Goal: Task Accomplishment & Management: Manage account settings

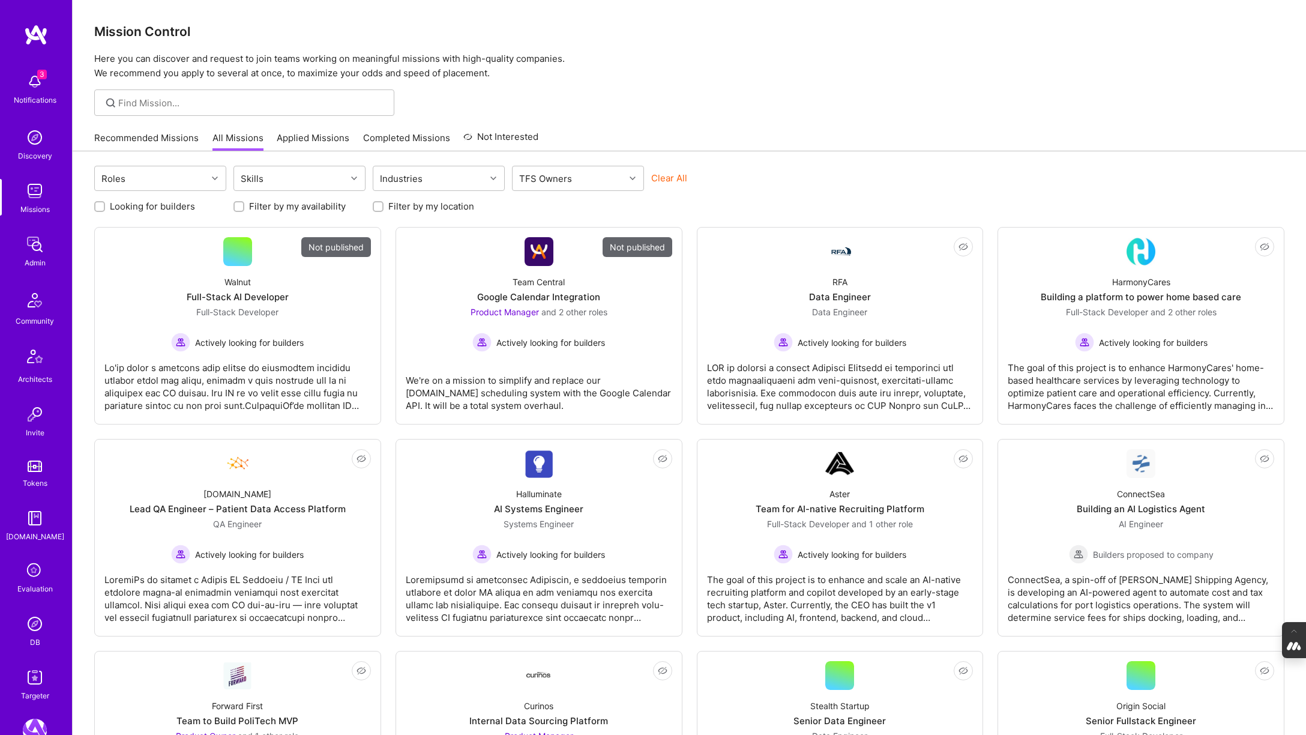
click at [23, 585] on div "Evaluation" at bounding box center [34, 588] width 35 height 13
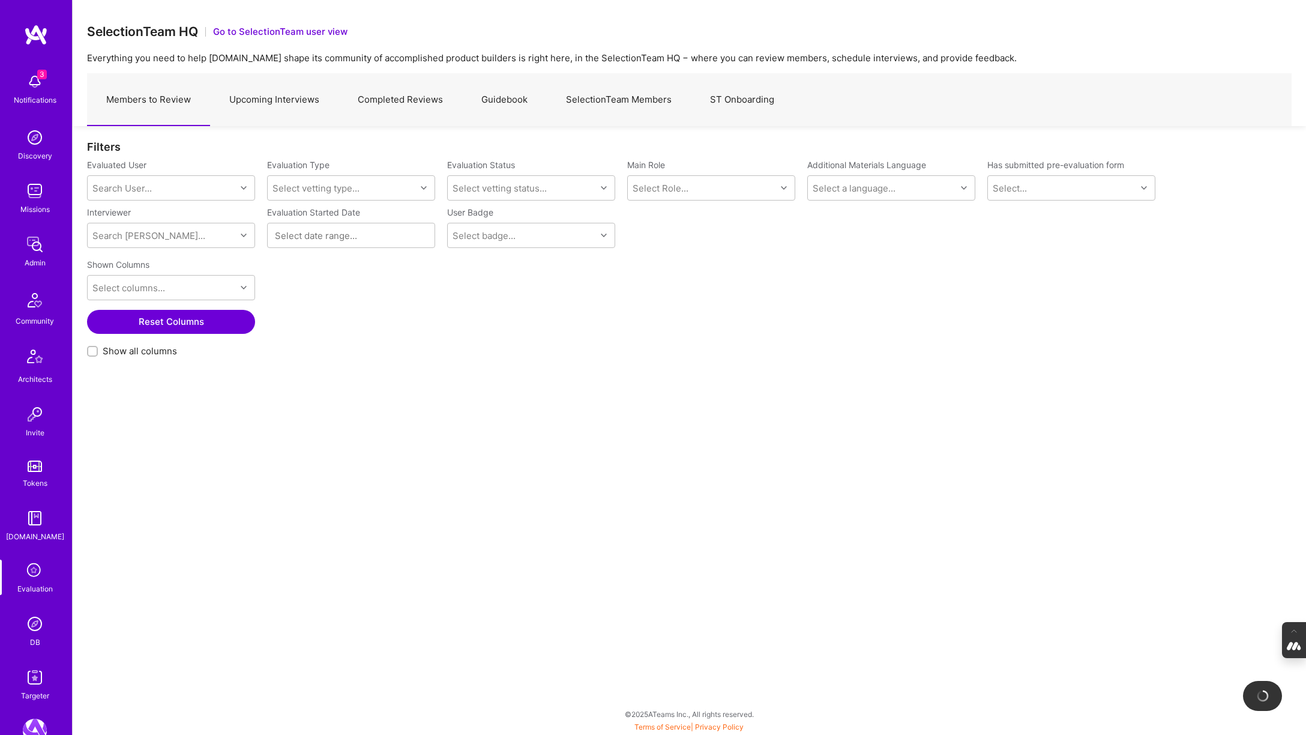
click at [274, 102] on link "Upcoming Interviews" at bounding box center [274, 100] width 128 height 52
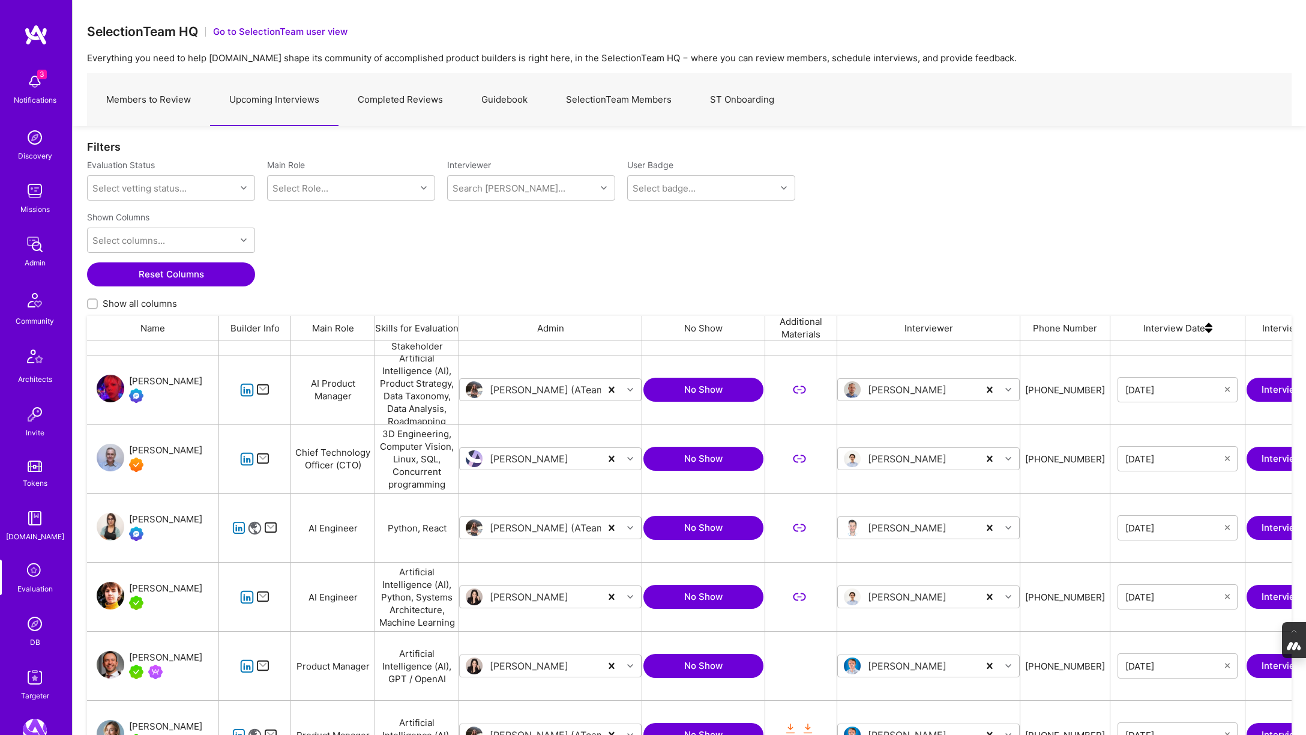
scroll to position [80, 0]
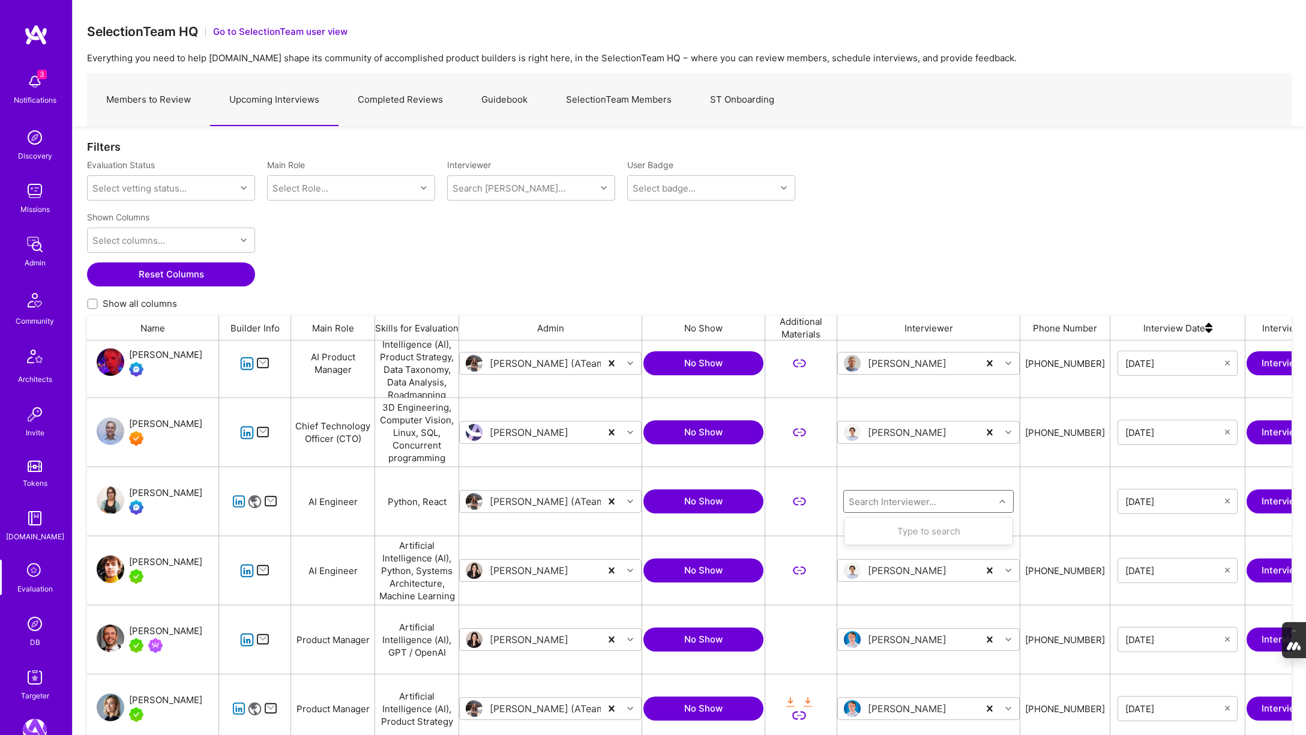
click at [879, 502] on input "grid" at bounding box center [920, 501] width 144 height 13
type input "tom"
click at [912, 571] on div "Selection Team" at bounding box center [922, 577] width 79 height 13
click at [145, 495] on div "Nane Hambardzumyan" at bounding box center [165, 493] width 73 height 14
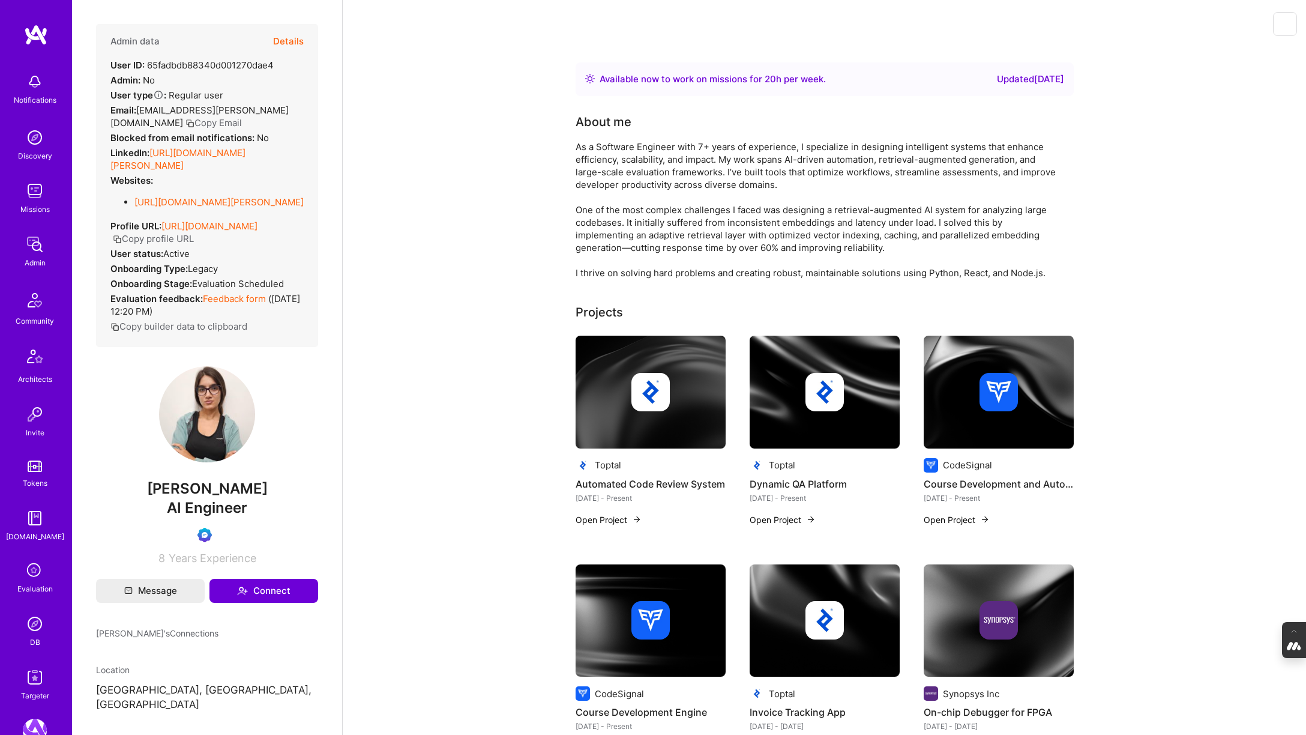
click at [118, 498] on span "[PERSON_NAME]" at bounding box center [207, 489] width 222 height 18
click at [32, 587] on div "Evaluation" at bounding box center [34, 588] width 35 height 13
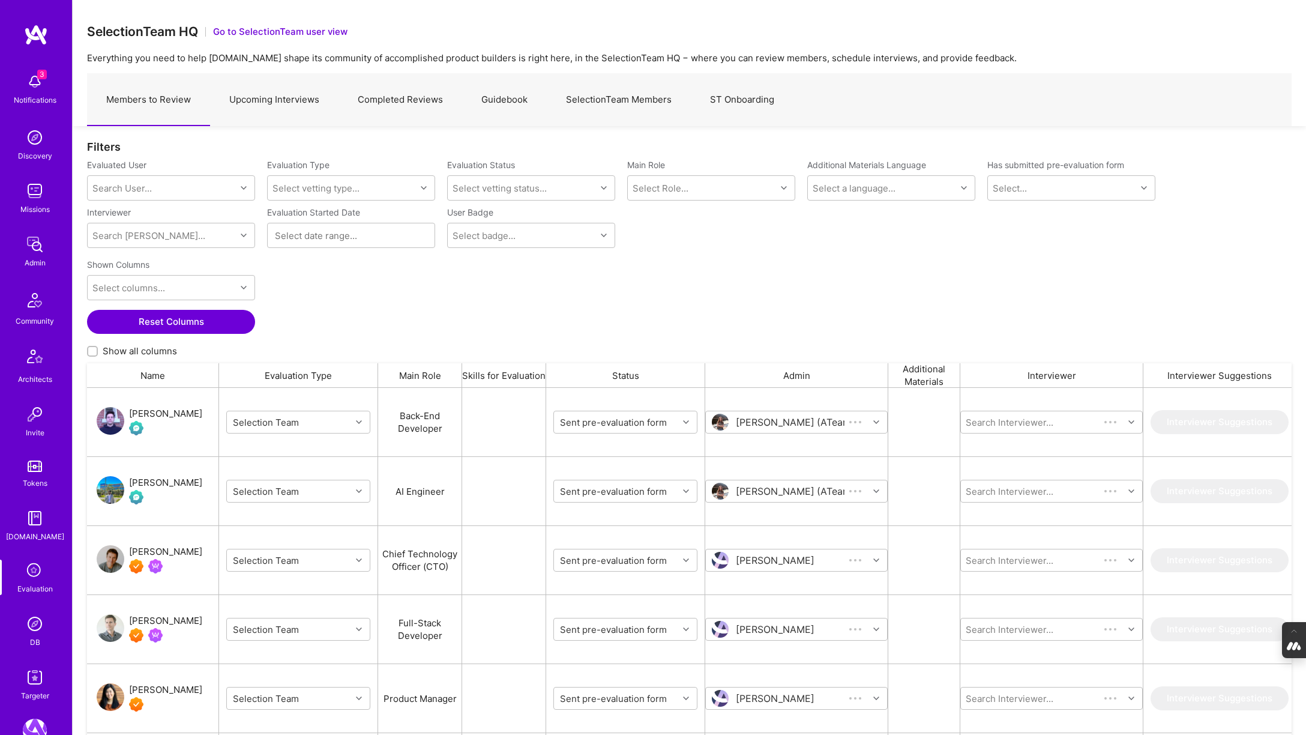
scroll to position [609, 1205]
click at [229, 121] on link "Upcoming Interviews" at bounding box center [274, 100] width 128 height 52
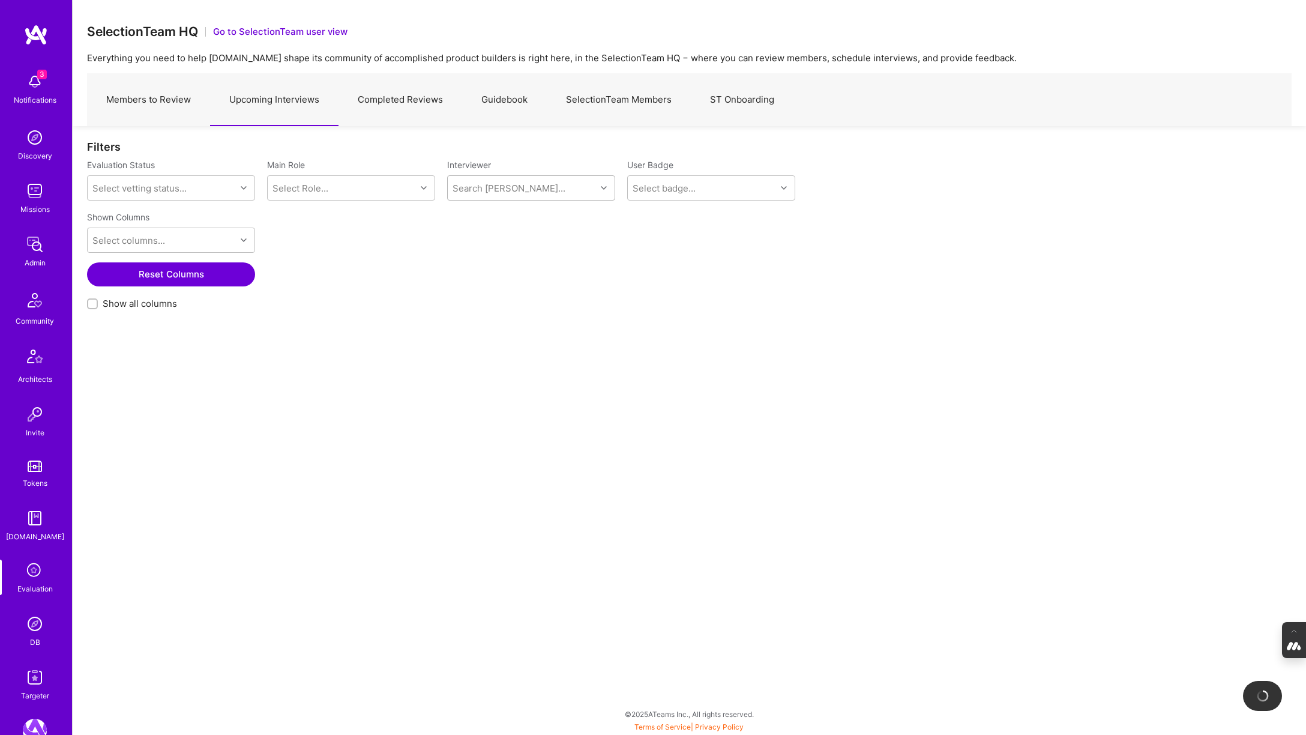
click at [520, 180] on div "Search Vetter..." at bounding box center [522, 188] width 148 height 24
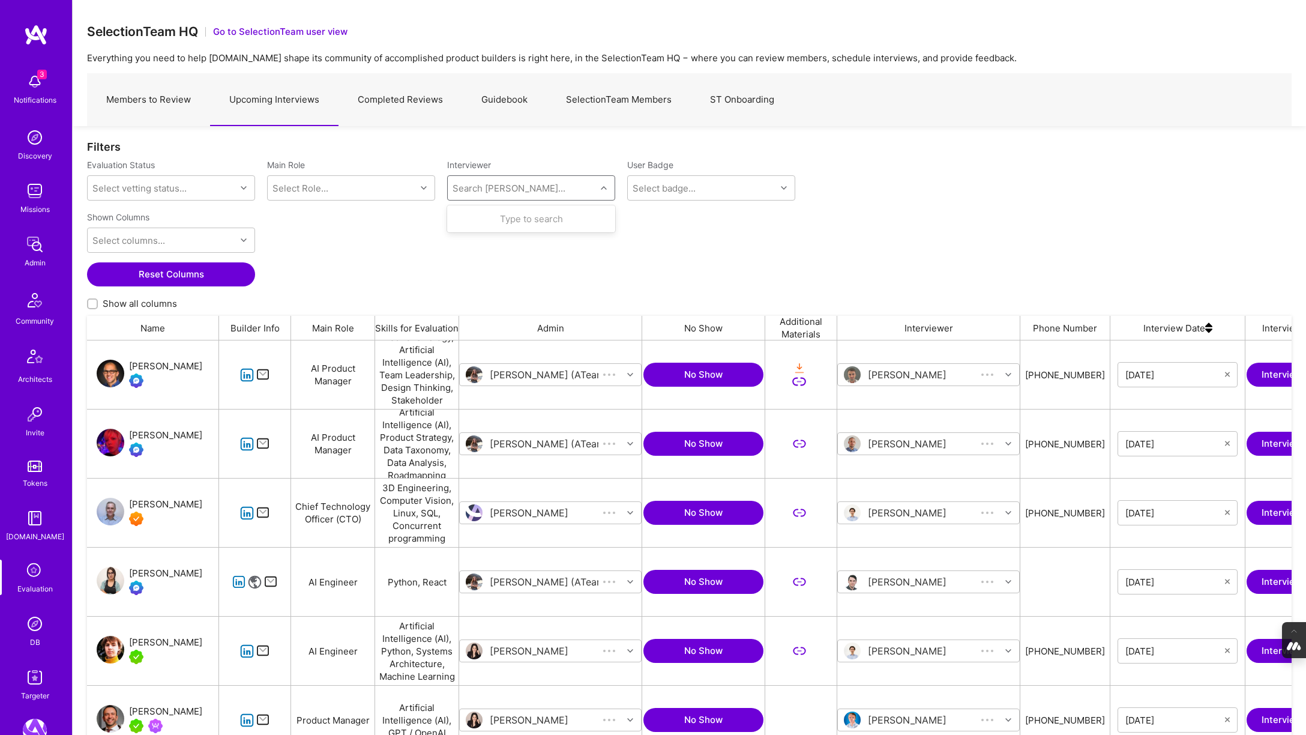
scroll to position [609, 1205]
type input "tom"
click at [532, 295] on div "Selection Team" at bounding box center [525, 300] width 79 height 13
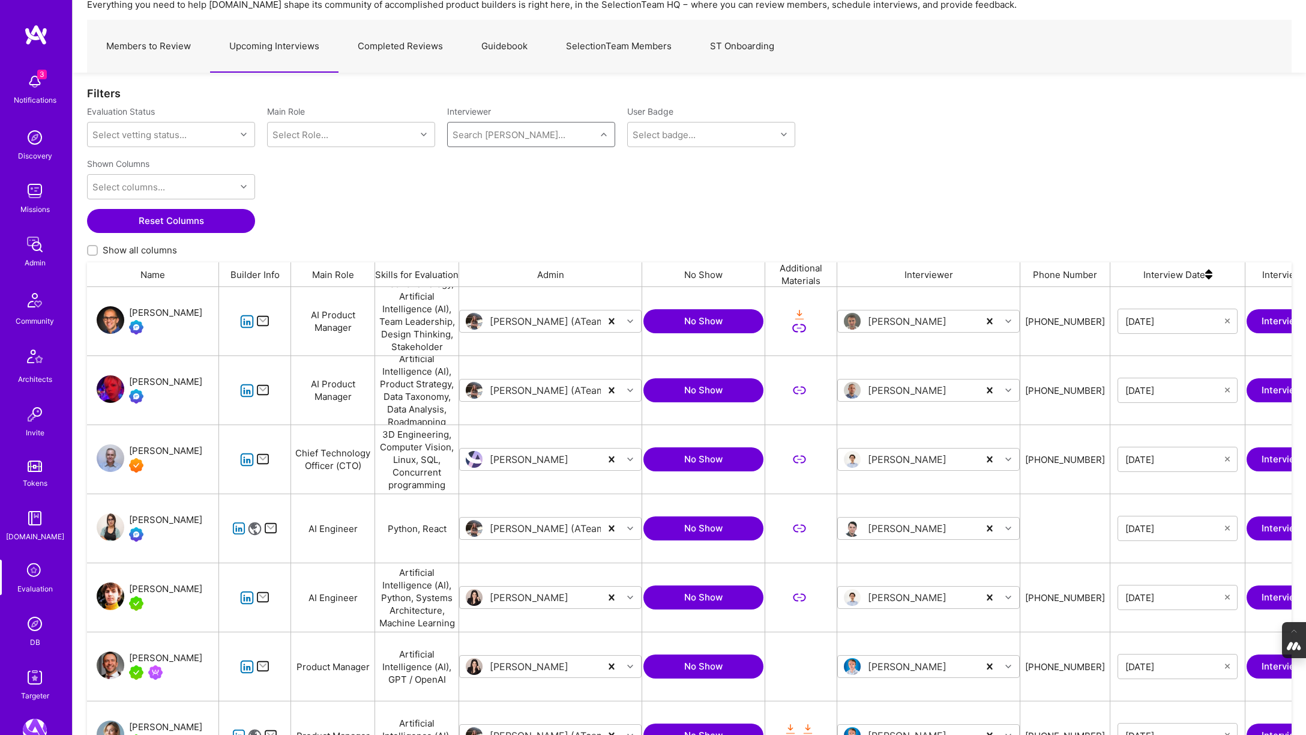
scroll to position [61, 0]
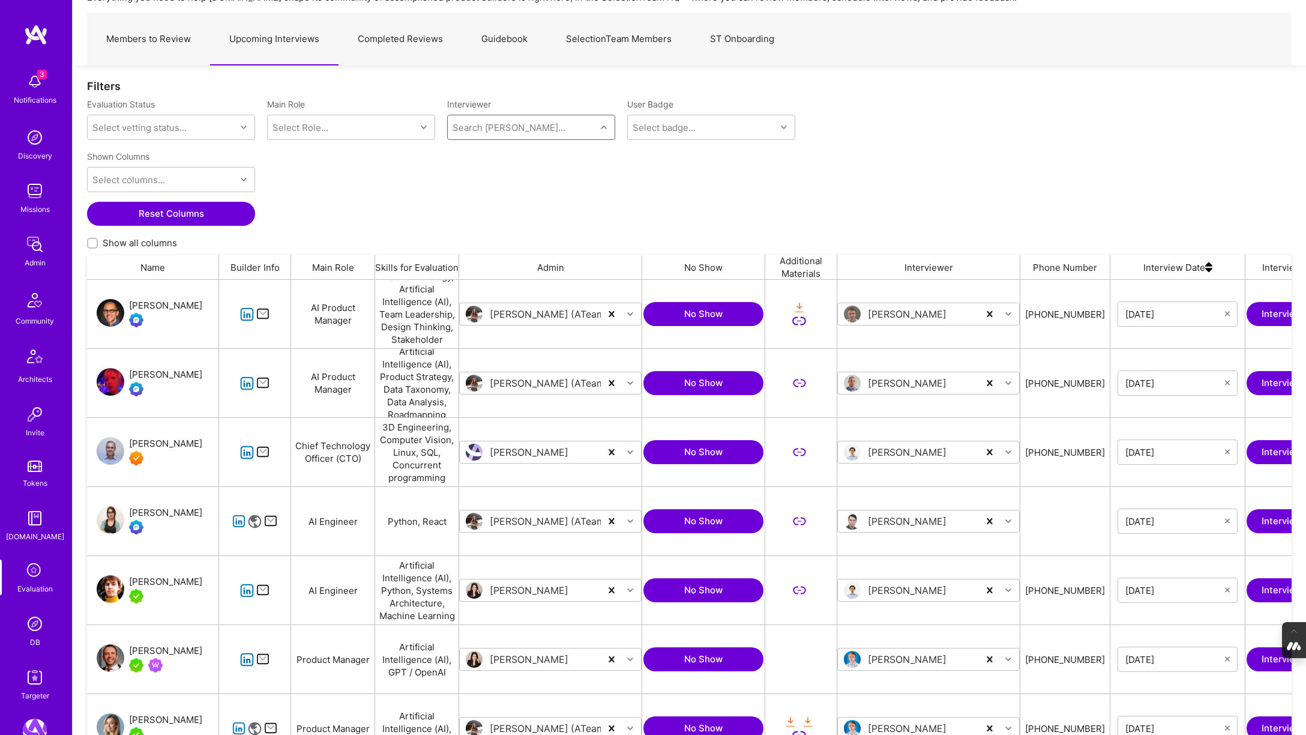
click at [94, 241] on input "Show all columns" at bounding box center [93, 243] width 8 height 8
checkbox input "true"
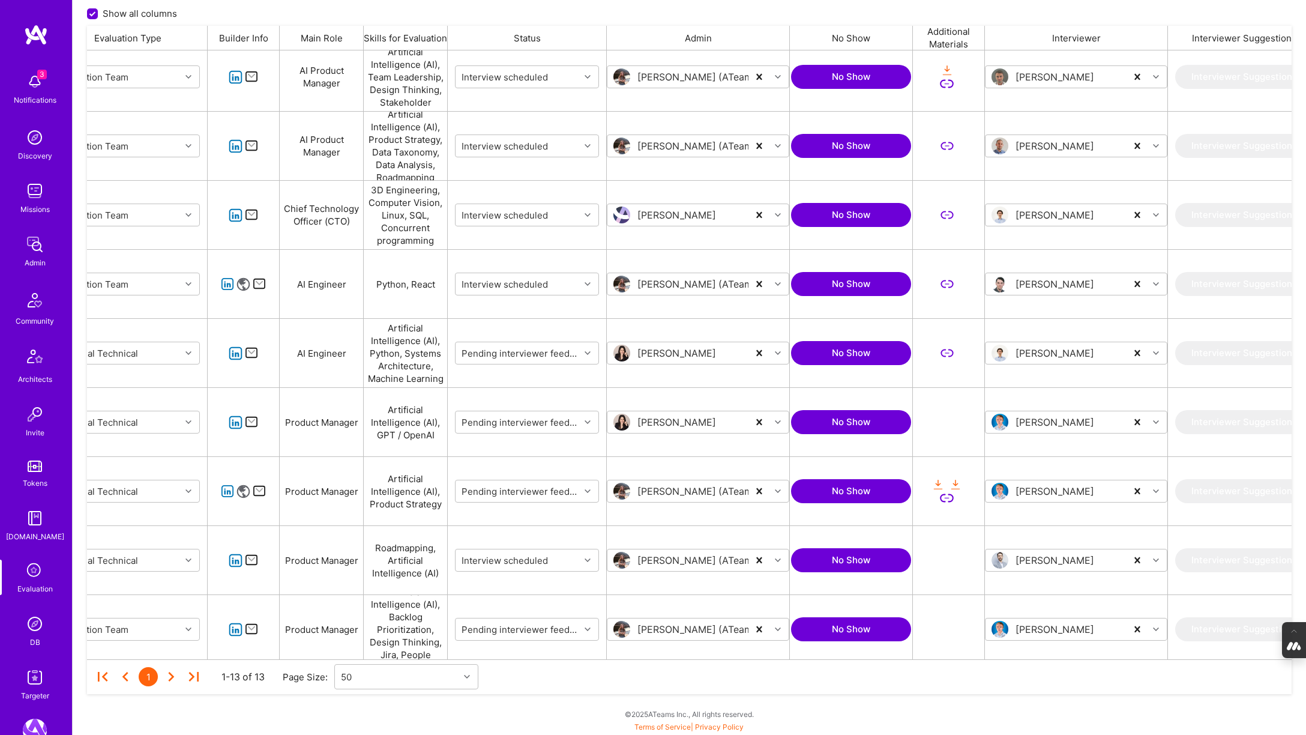
scroll to position [0, 0]
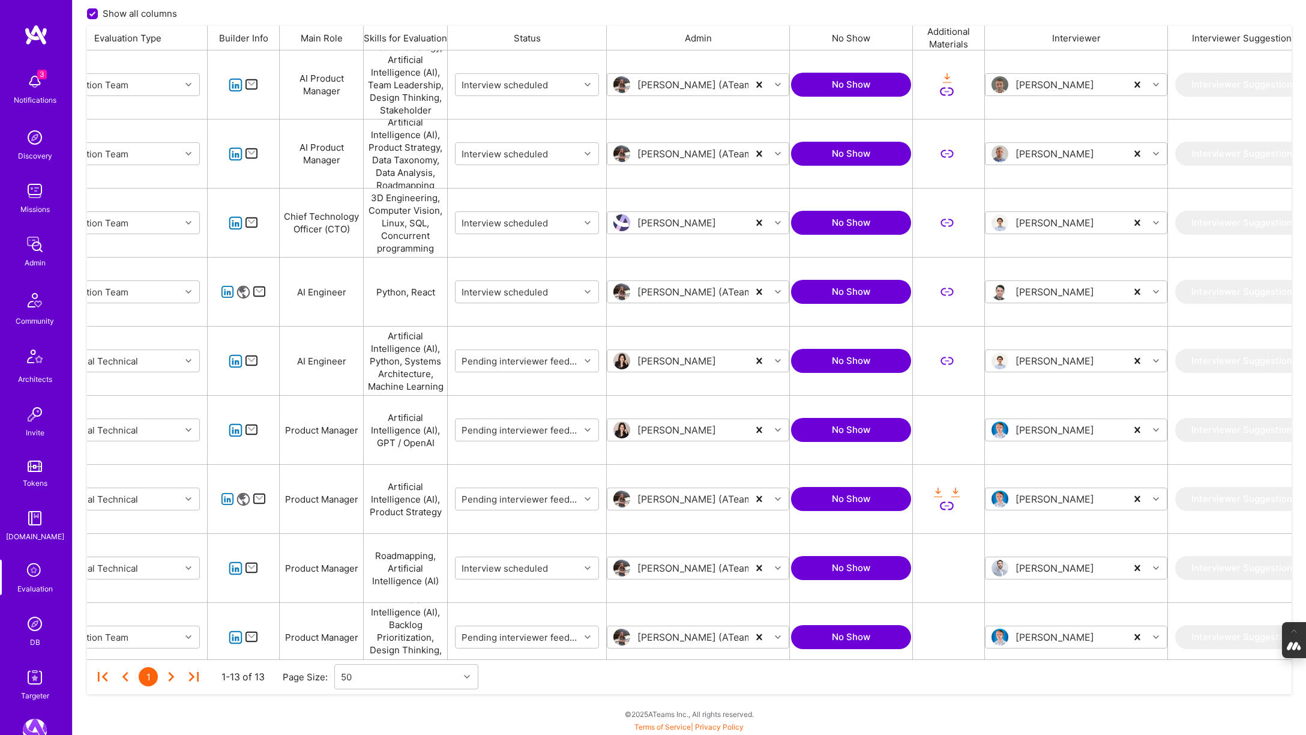
click at [77, 224] on div "Filters Evaluated User Search User... Evaluation Type Select vetting type... Ev…" at bounding box center [689, 262] width 1233 height 946
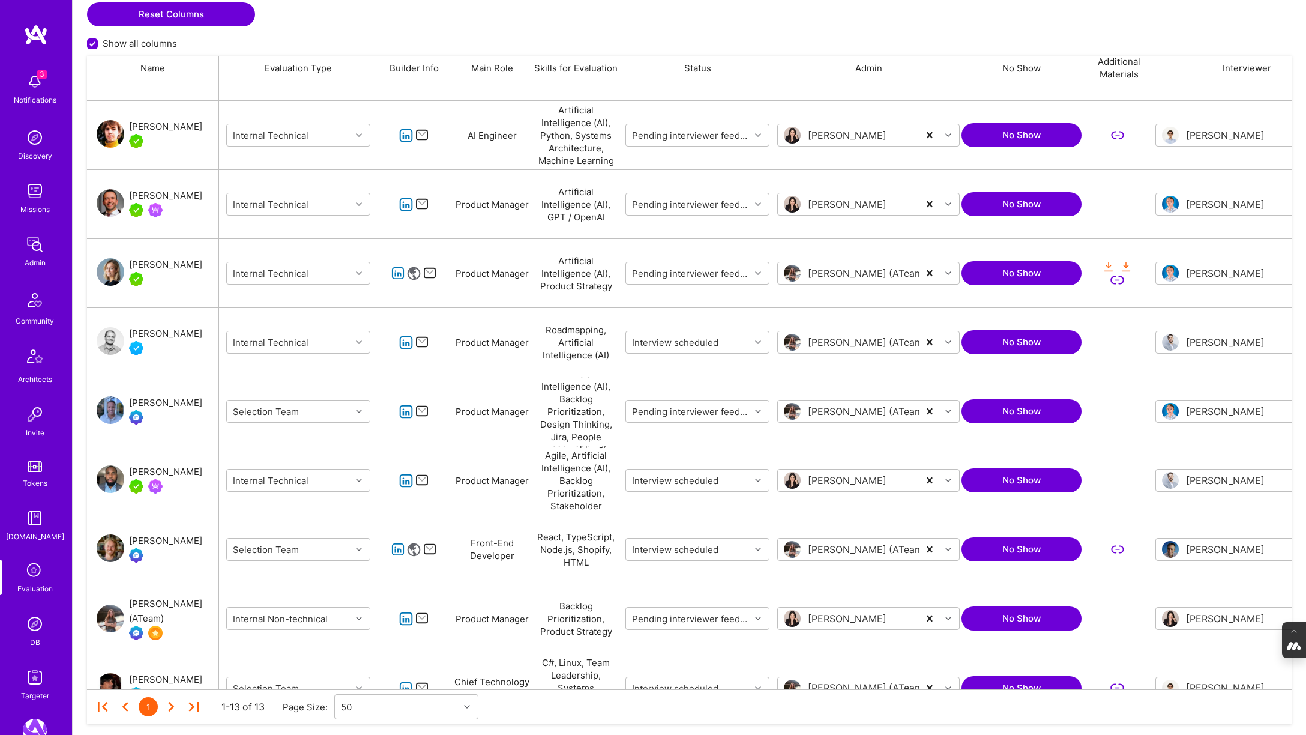
scroll to position [289, 0]
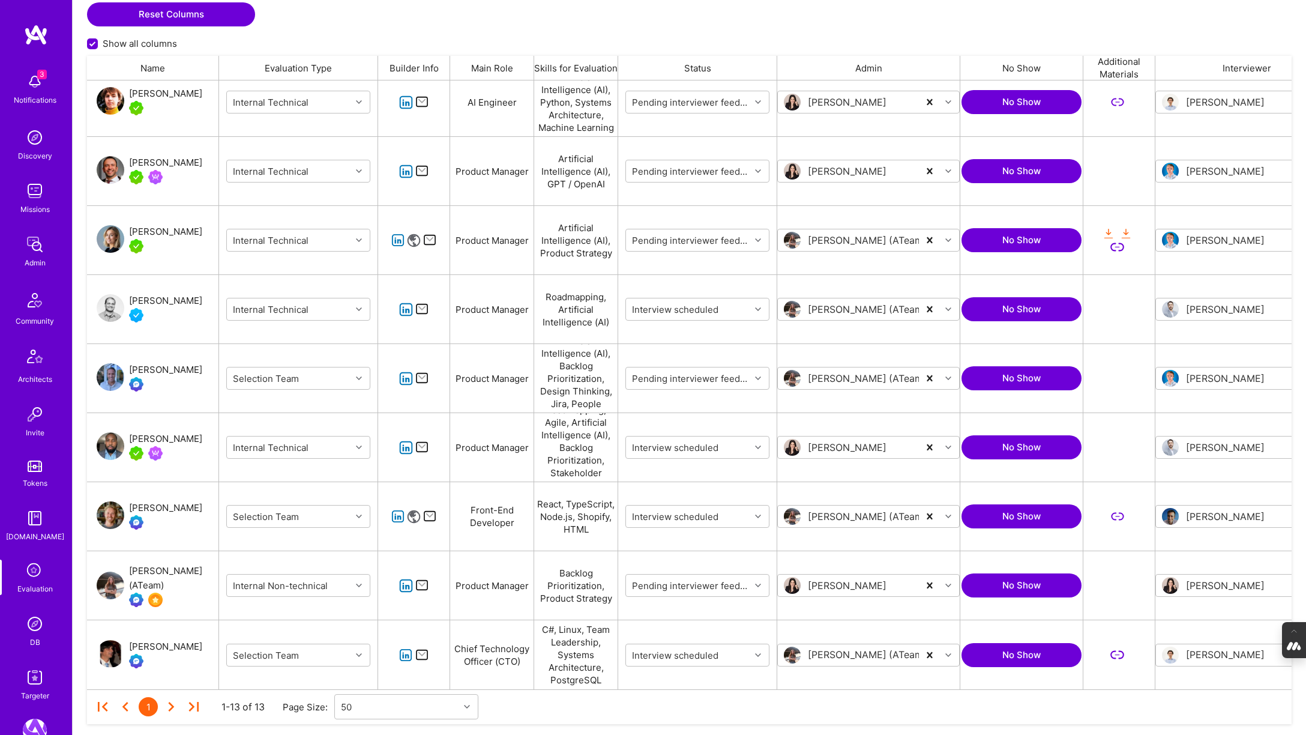
click at [163, 647] on div "Jose Carvalho" at bounding box center [165, 646] width 73 height 14
click at [29, 630] on img at bounding box center [35, 624] width 24 height 24
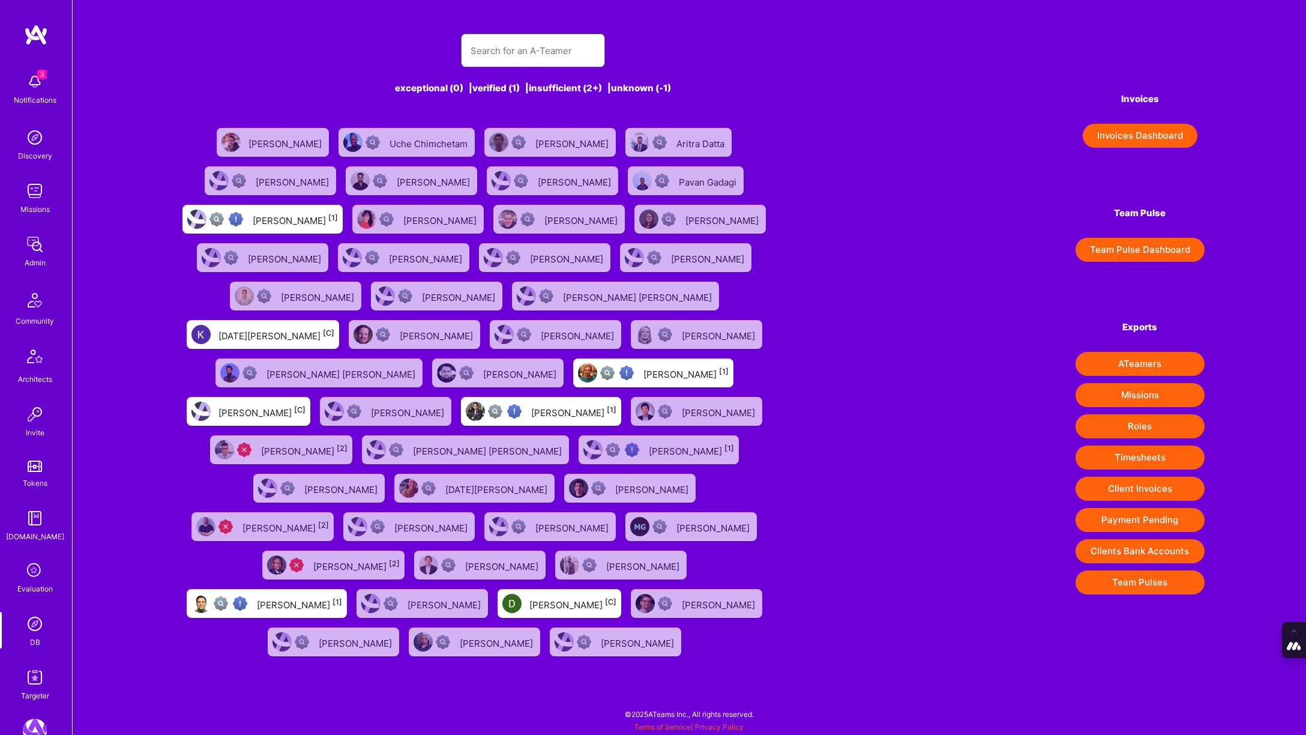
click at [481, 55] on input "text" at bounding box center [533, 50] width 125 height 31
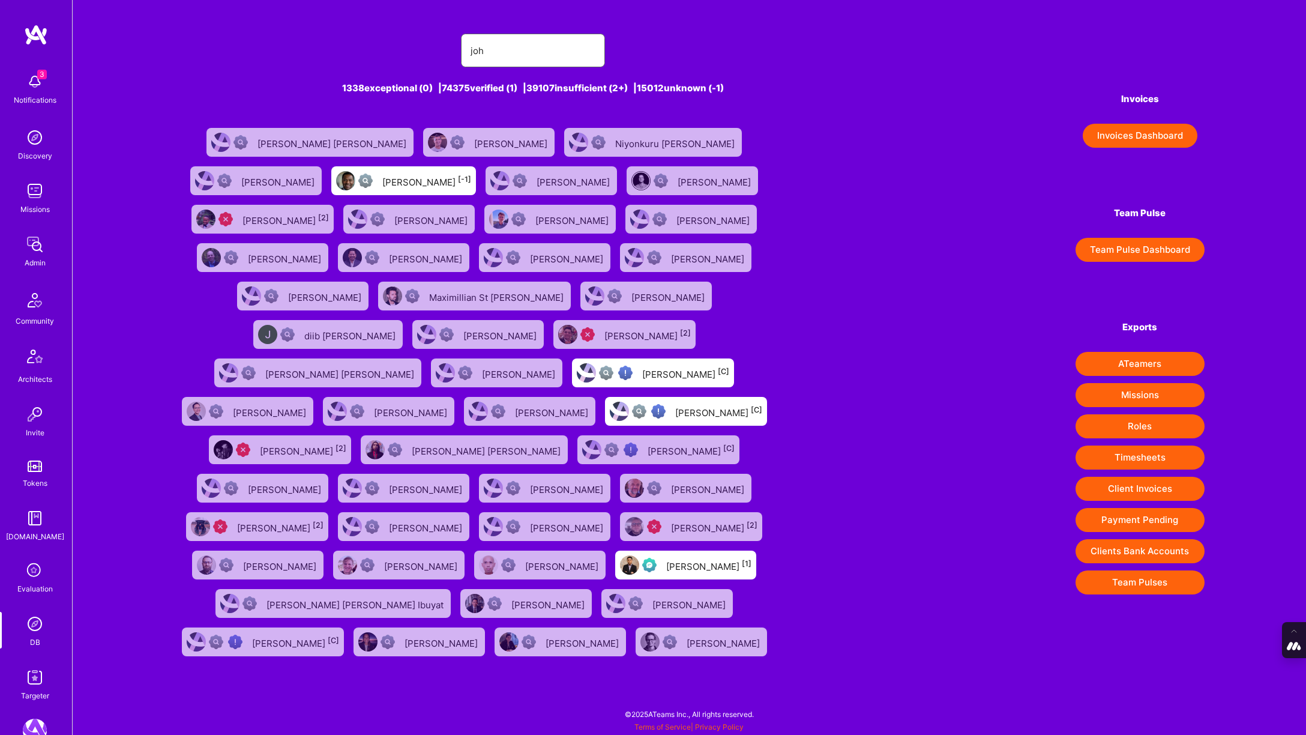
type input "Johan Walhout"
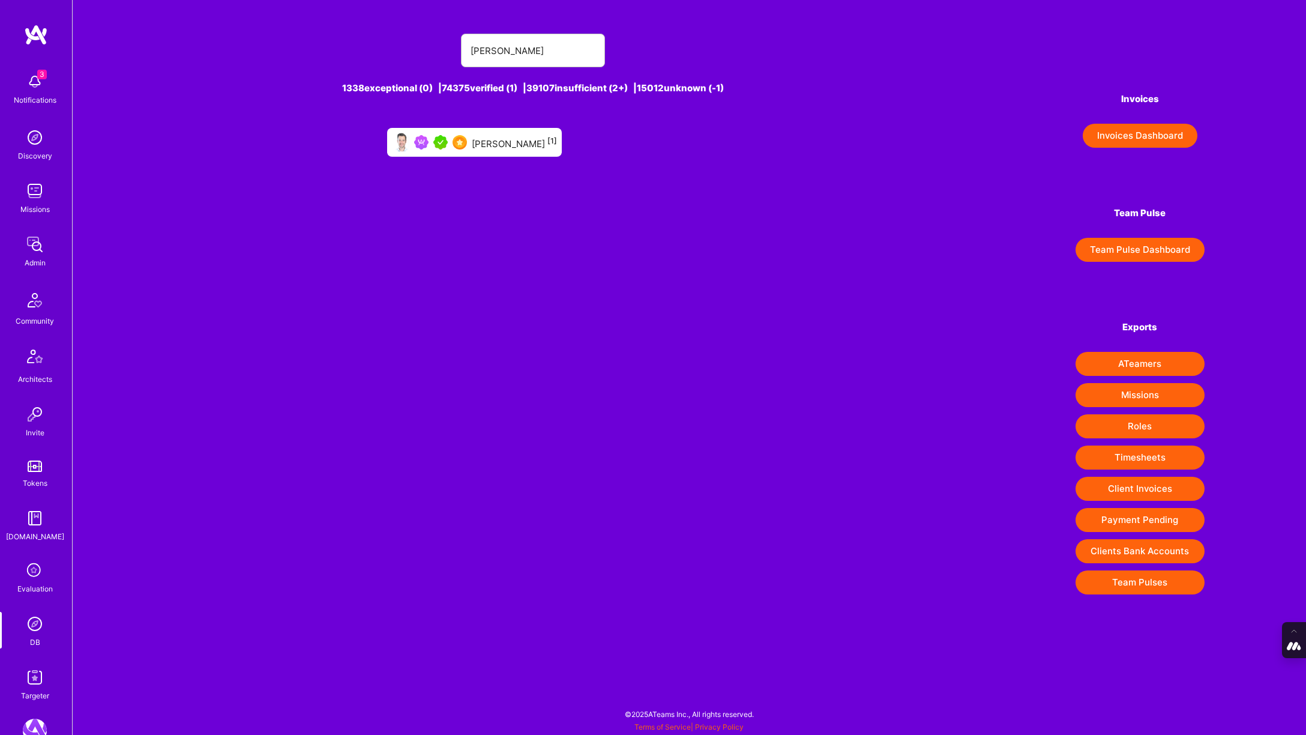
click at [514, 138] on div "Johan Walhout [1]" at bounding box center [514, 142] width 85 height 16
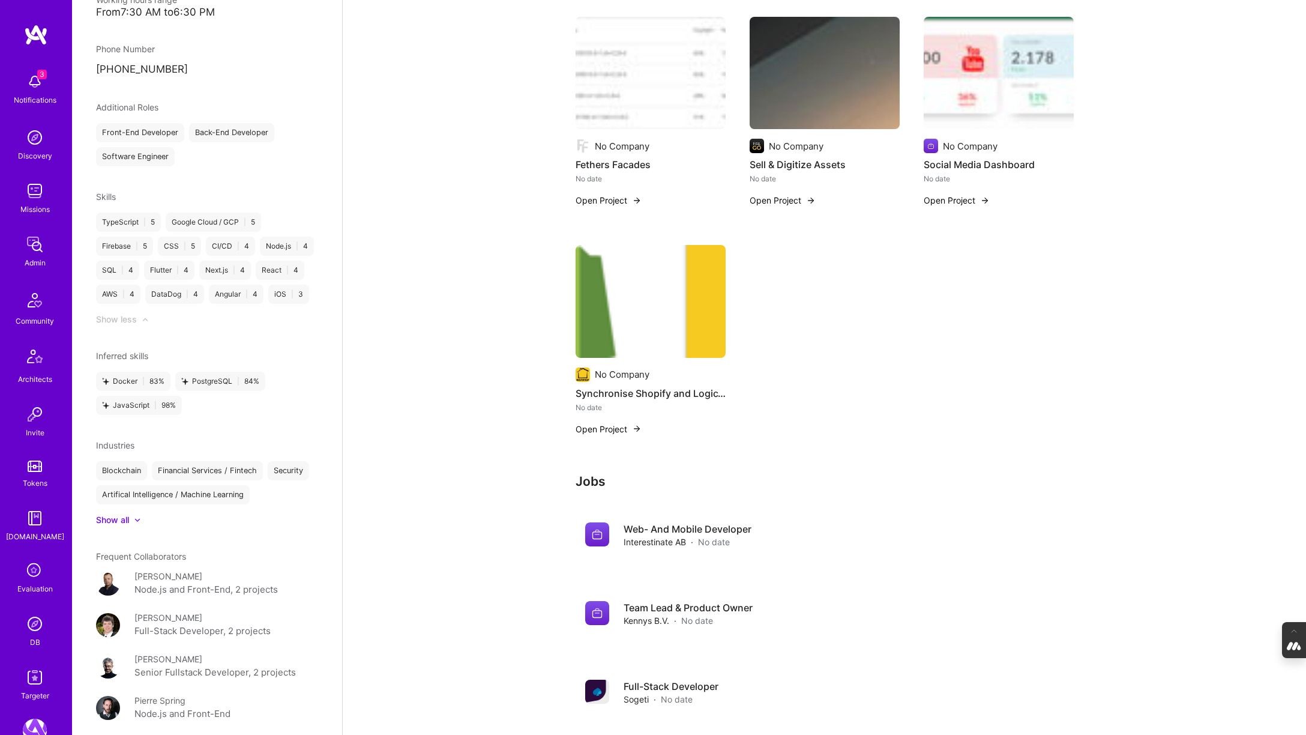
scroll to position [781, 0]
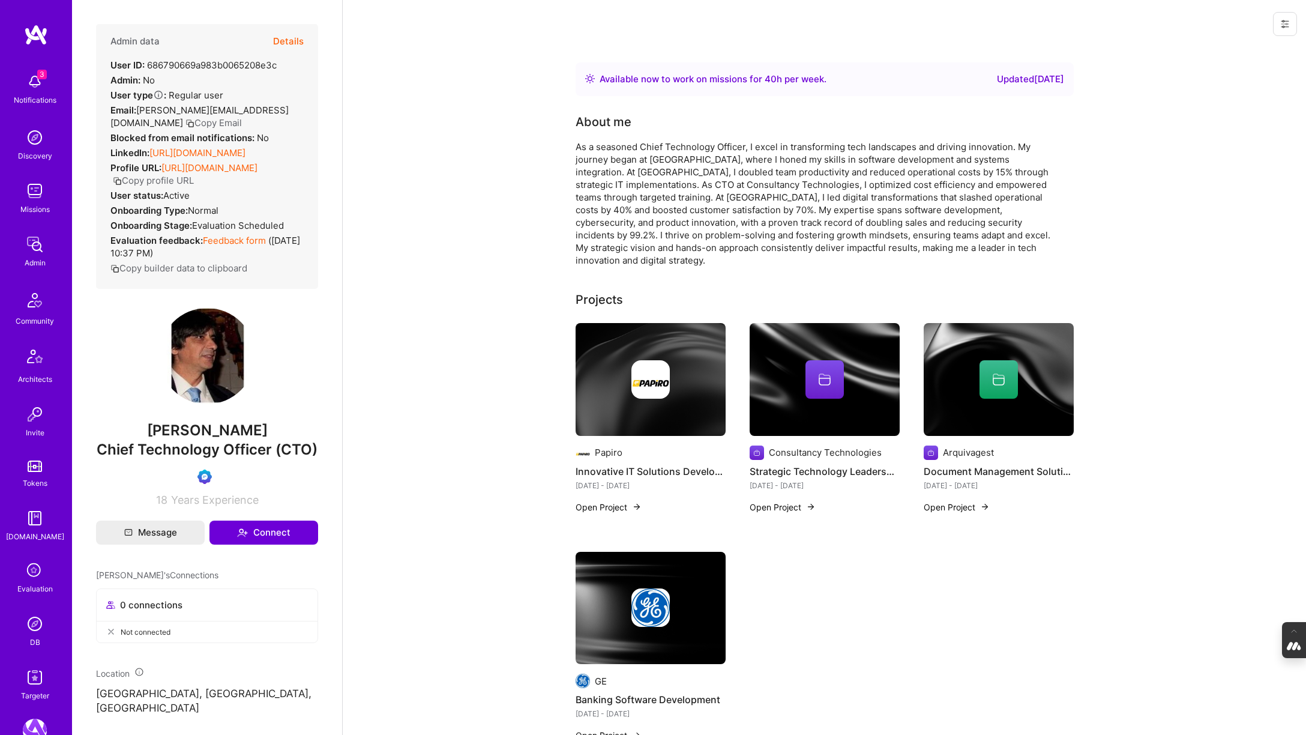
click at [295, 38] on button "Details" at bounding box center [288, 41] width 31 height 35
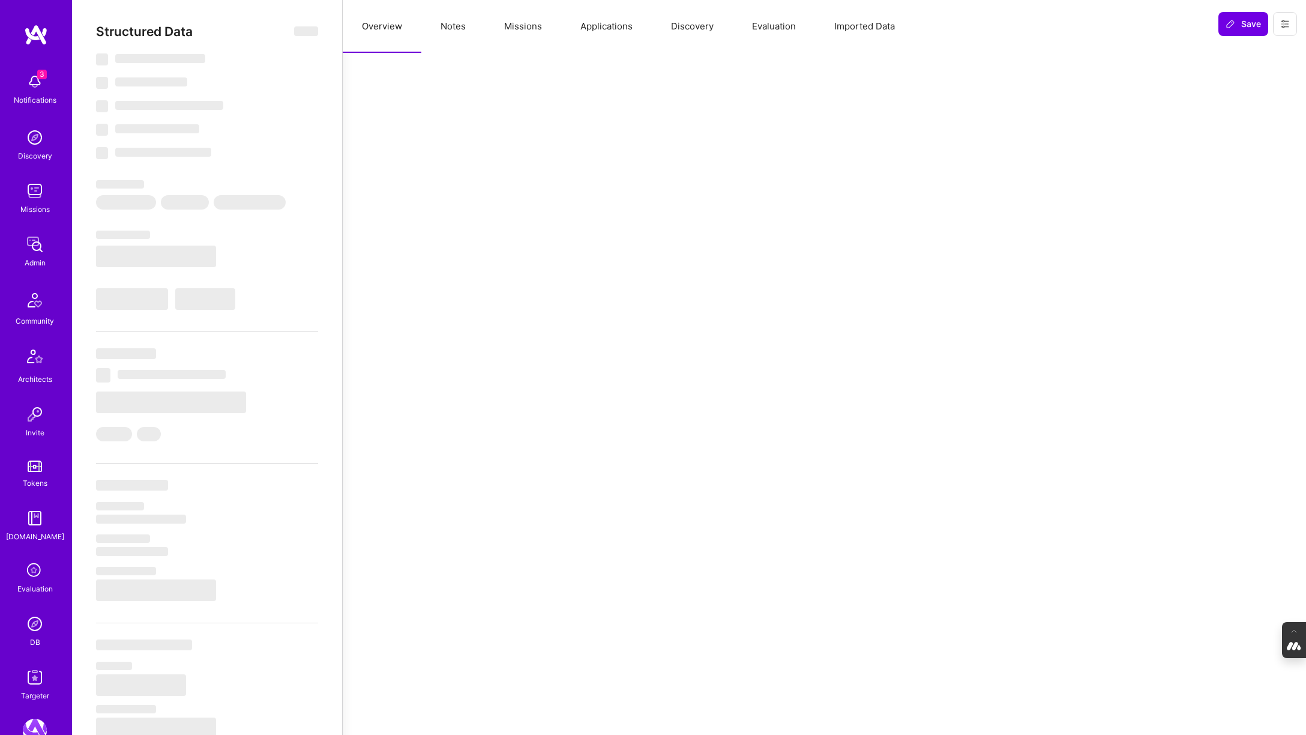
click at [789, 29] on button "Evaluation" at bounding box center [774, 26] width 82 height 53
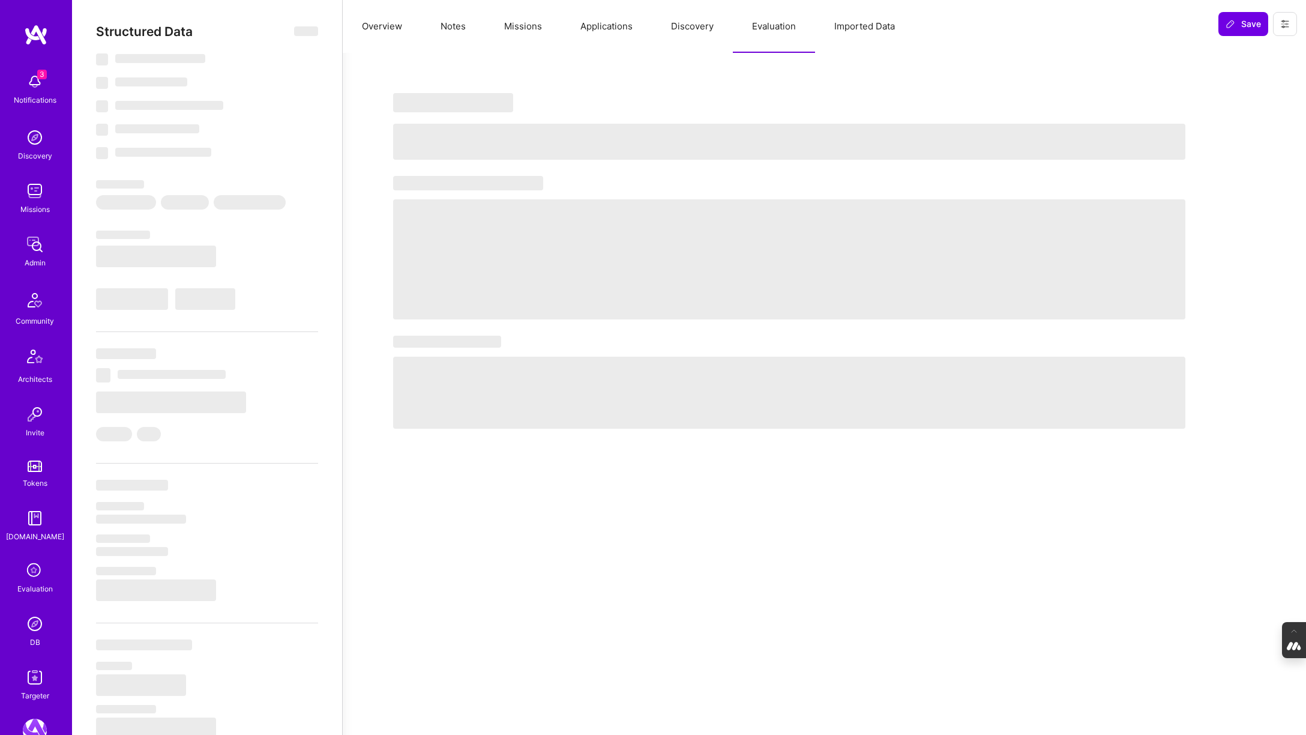
select select "Right Now"
select select "Verified"
select select "PT"
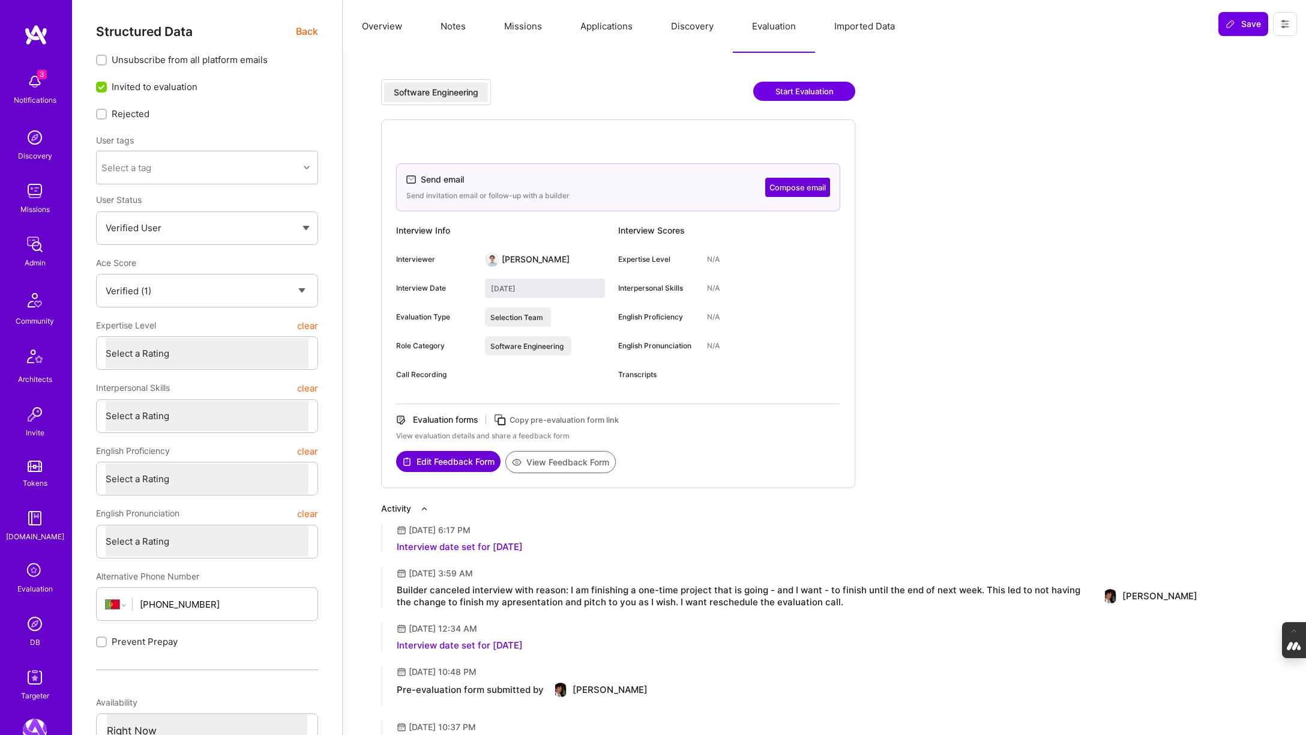
click at [1287, 26] on icon at bounding box center [1284, 23] width 7 height 7
click at [376, 25] on button "Overview" at bounding box center [382, 26] width 79 height 53
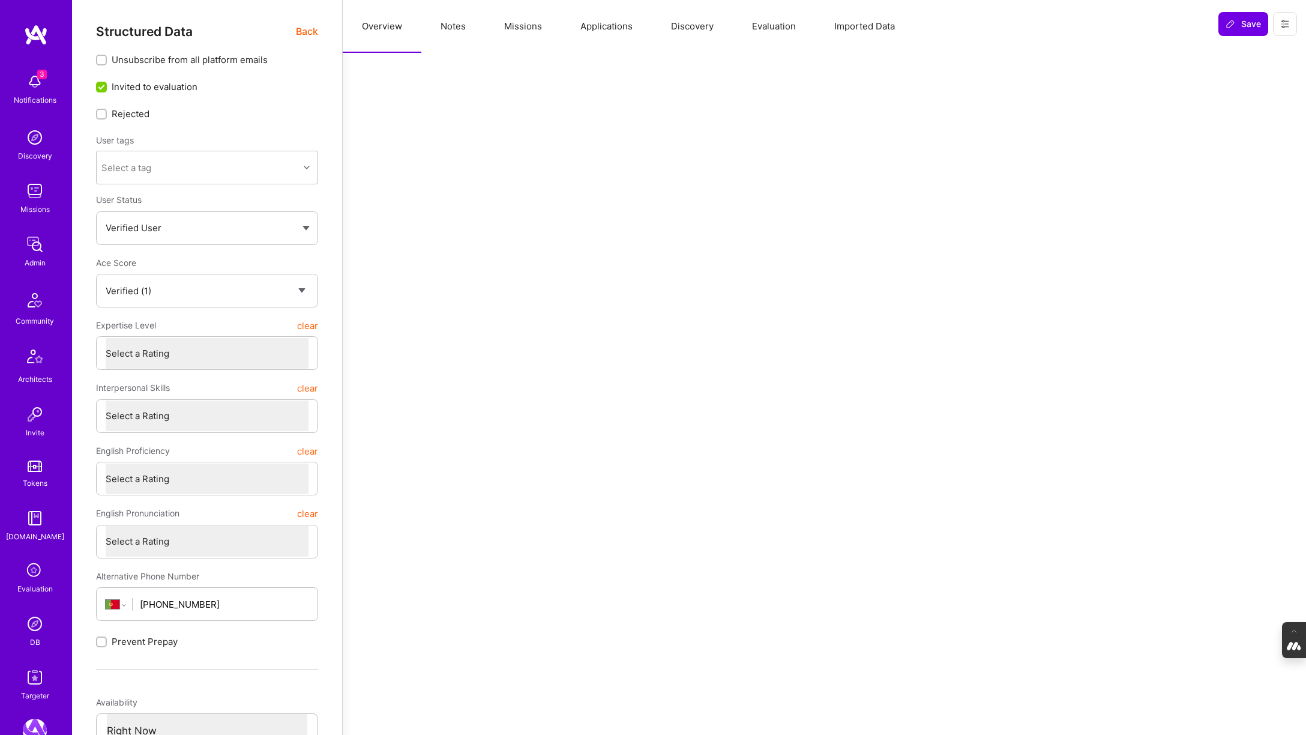
click at [310, 34] on span "Back" at bounding box center [307, 31] width 22 height 15
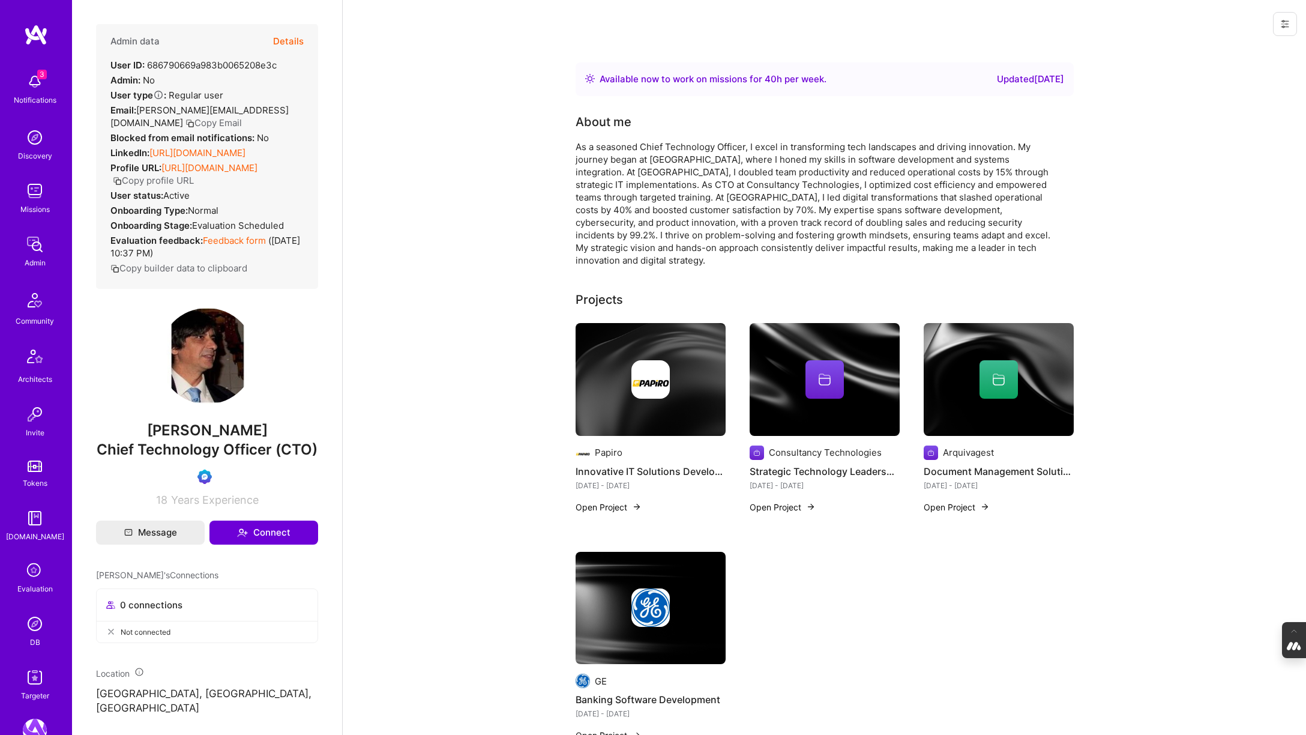
click at [1286, 26] on icon at bounding box center [1285, 24] width 10 height 10
click at [1231, 50] on button "Login as Jose" at bounding box center [1233, 51] width 127 height 31
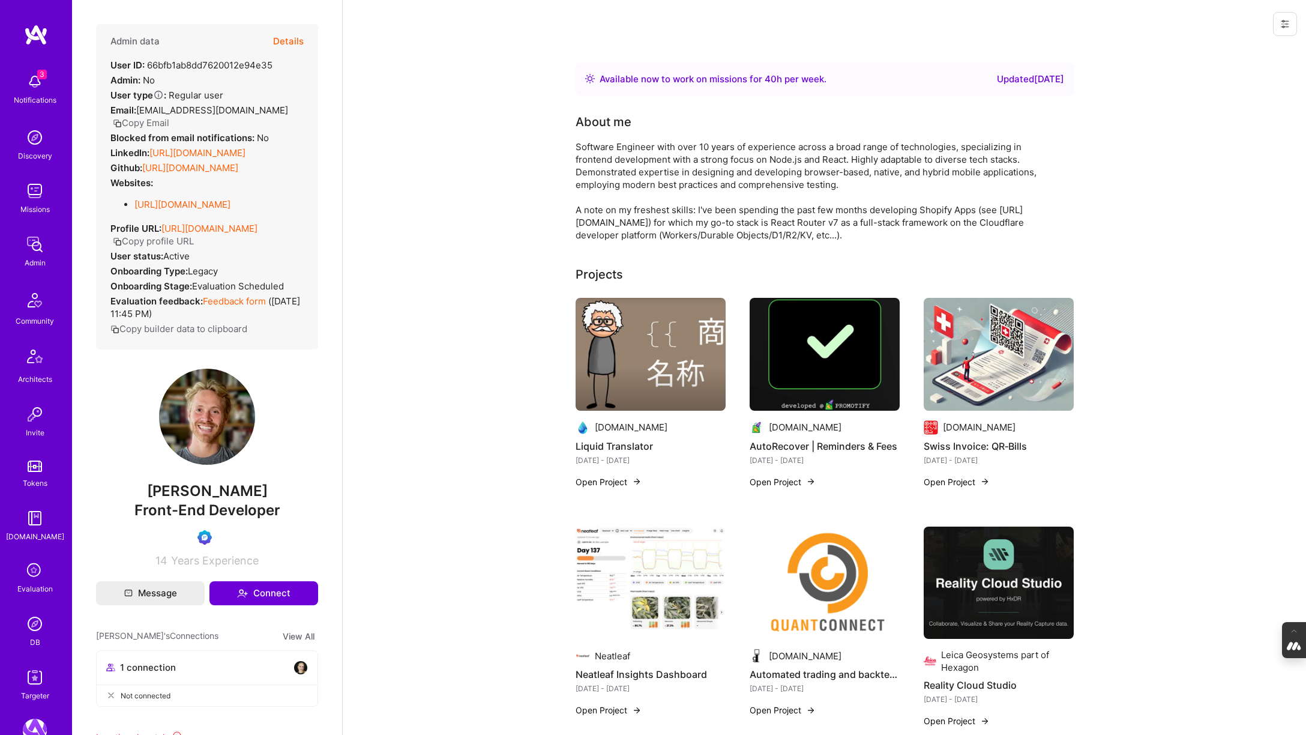
click at [1288, 23] on icon at bounding box center [1285, 24] width 10 height 10
click at [1242, 47] on button "Login as Rocco" at bounding box center [1233, 51] width 127 height 31
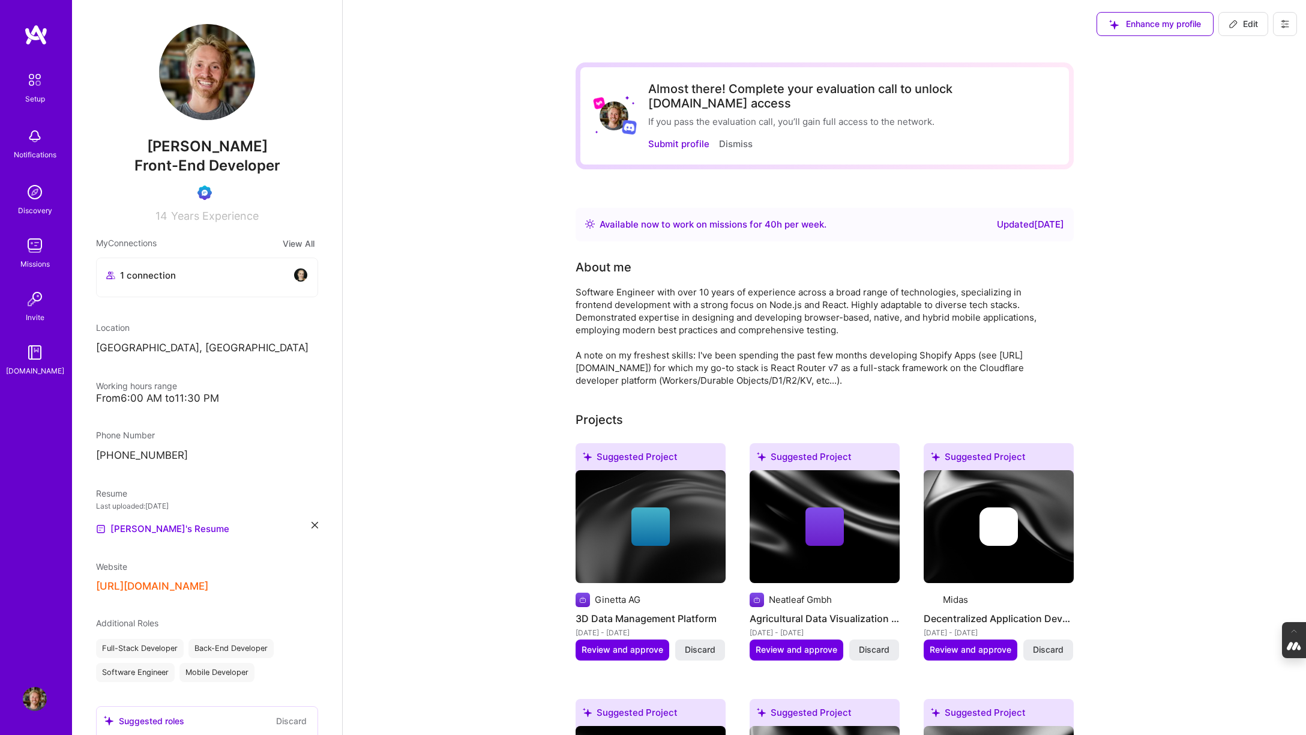
click at [35, 142] on img at bounding box center [35, 136] width 24 height 24
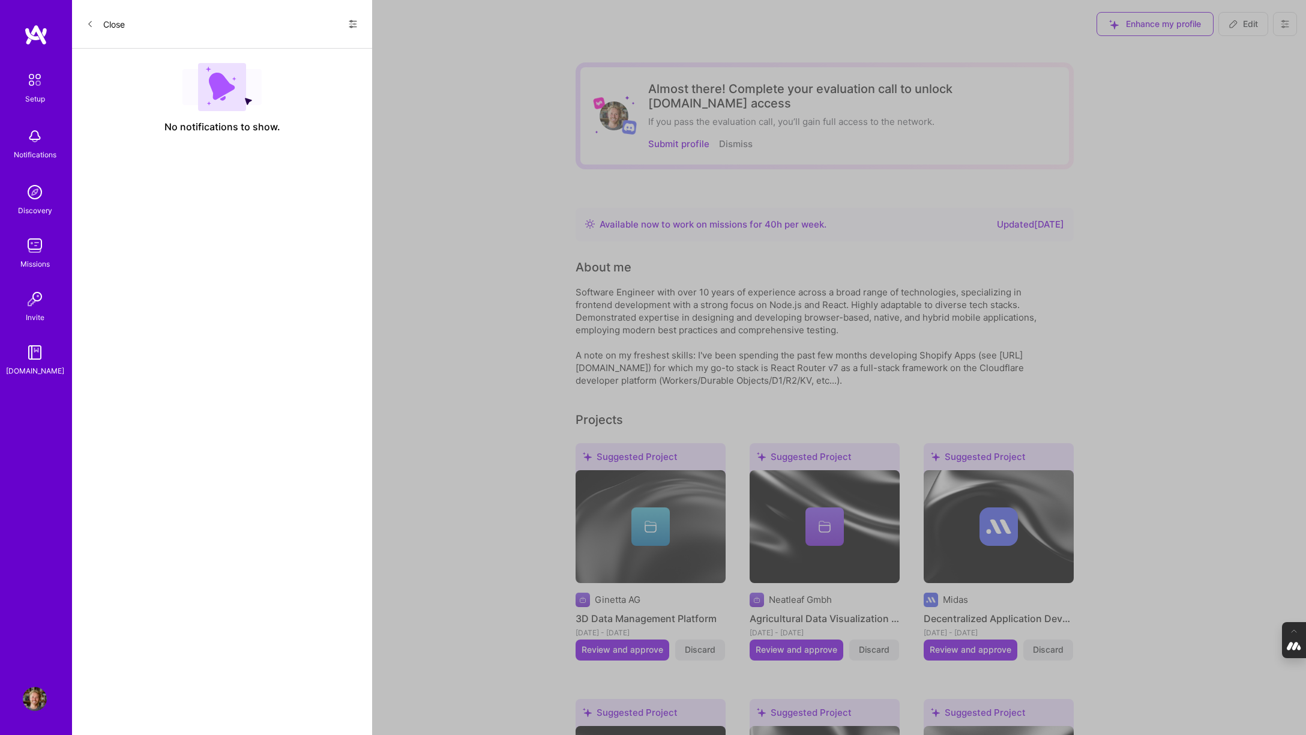
click at [352, 26] on icon at bounding box center [352, 23] width 7 height 7
